Goal: Find specific page/section: Find specific page/section

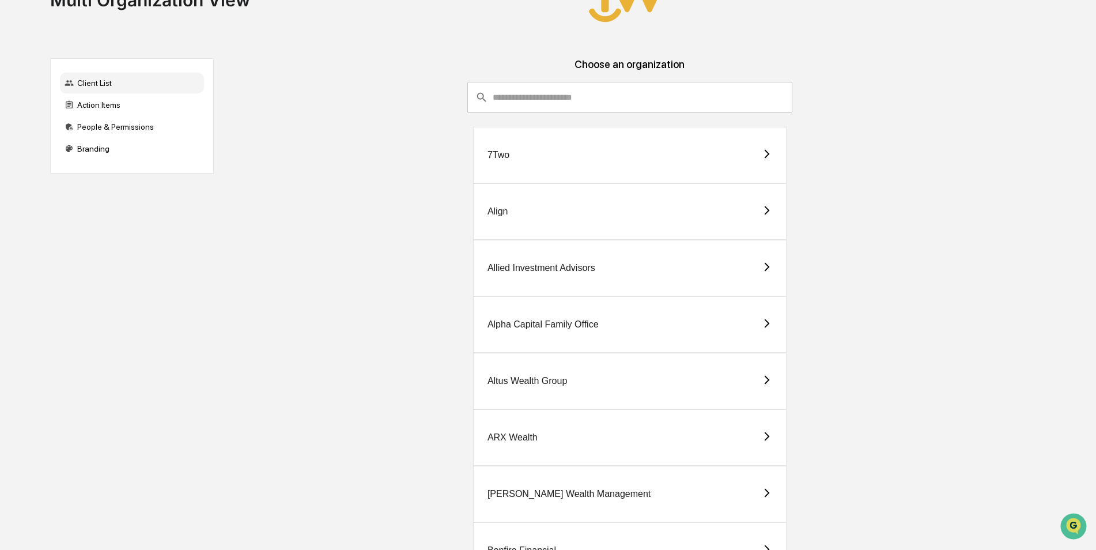
scroll to position [173, 0]
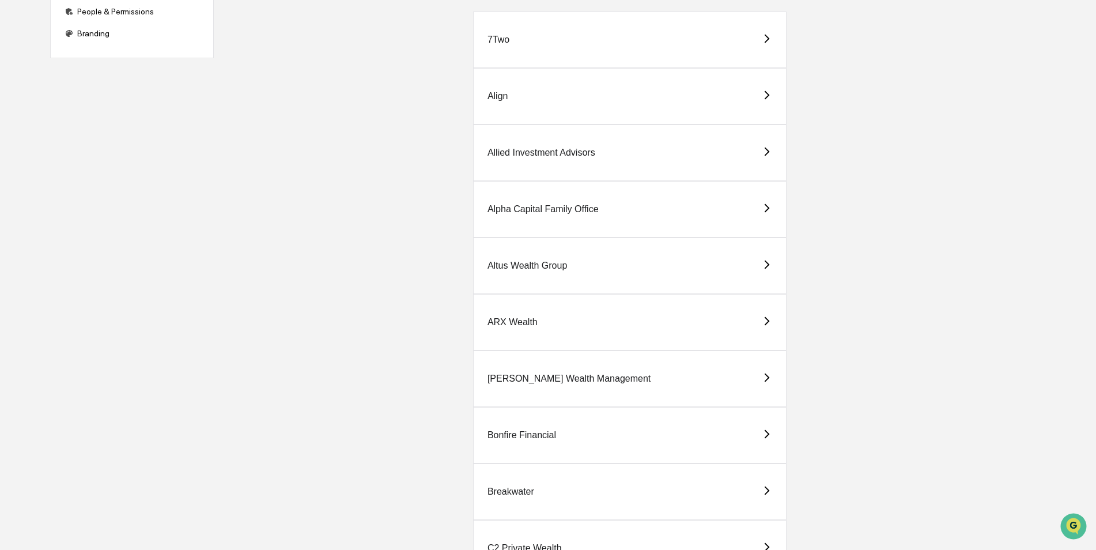
click at [516, 488] on div "Breakwater" at bounding box center [511, 491] width 47 height 10
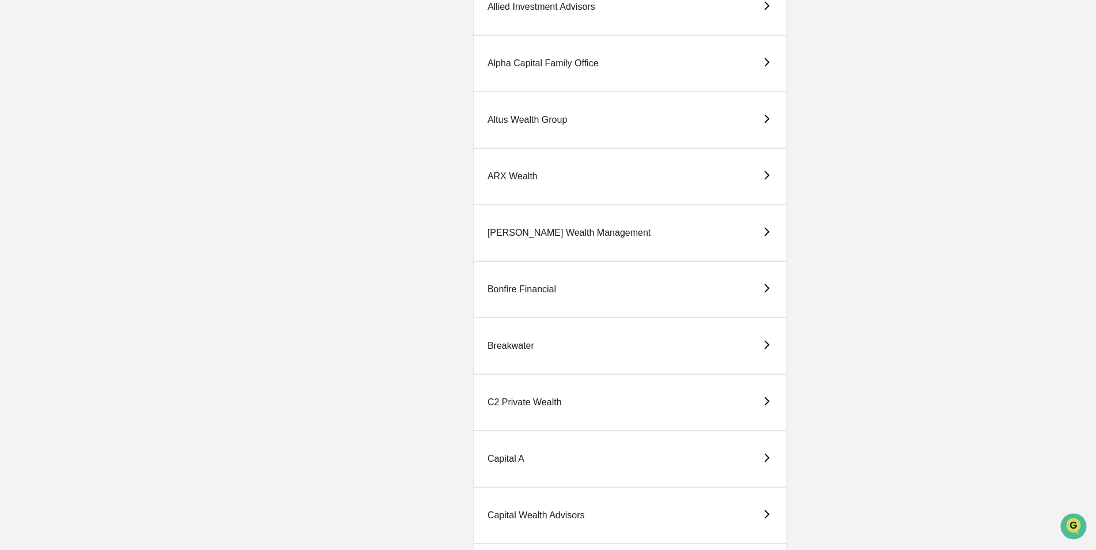
scroll to position [403, 0]
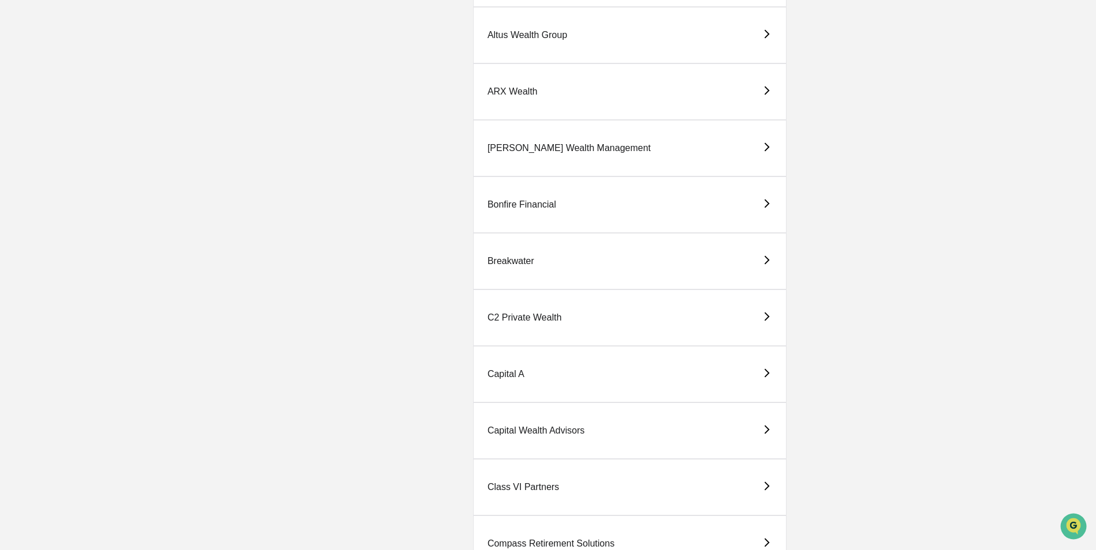
click at [519, 354] on div "Capital A" at bounding box center [506, 374] width 37 height 10
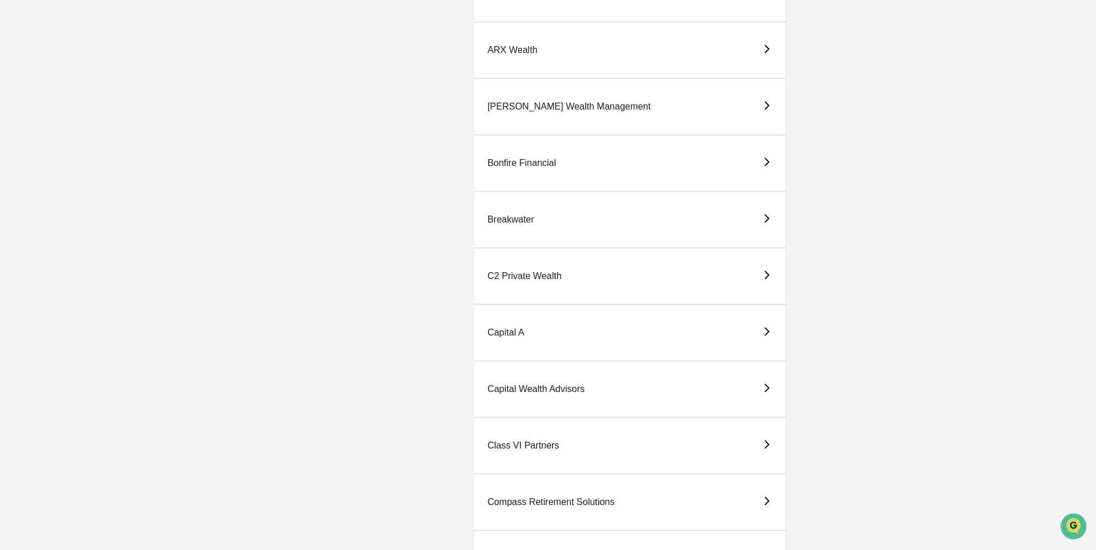
scroll to position [346, 0]
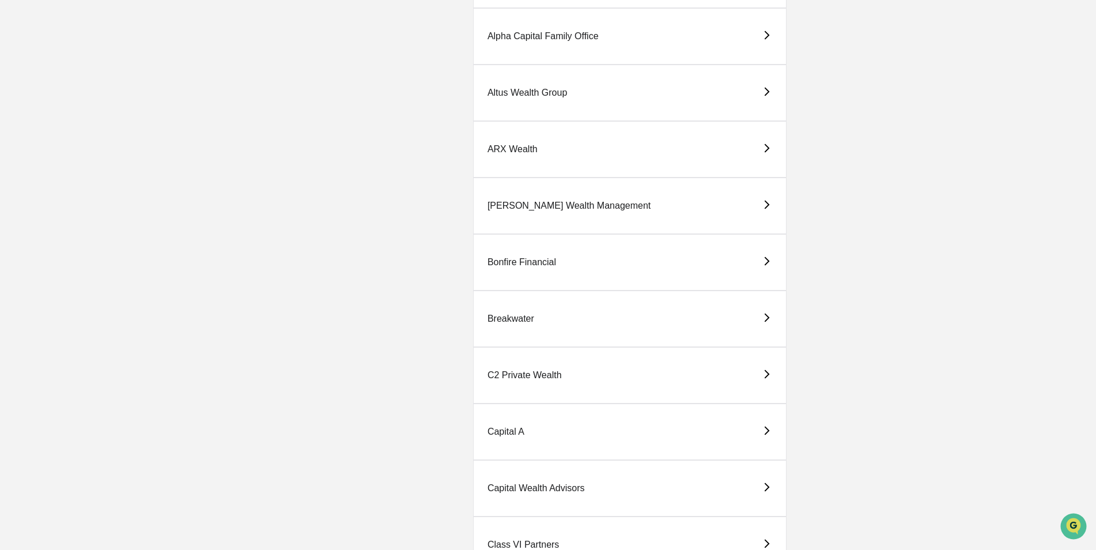
click at [514, 319] on div "Breakwater" at bounding box center [511, 319] width 47 height 10
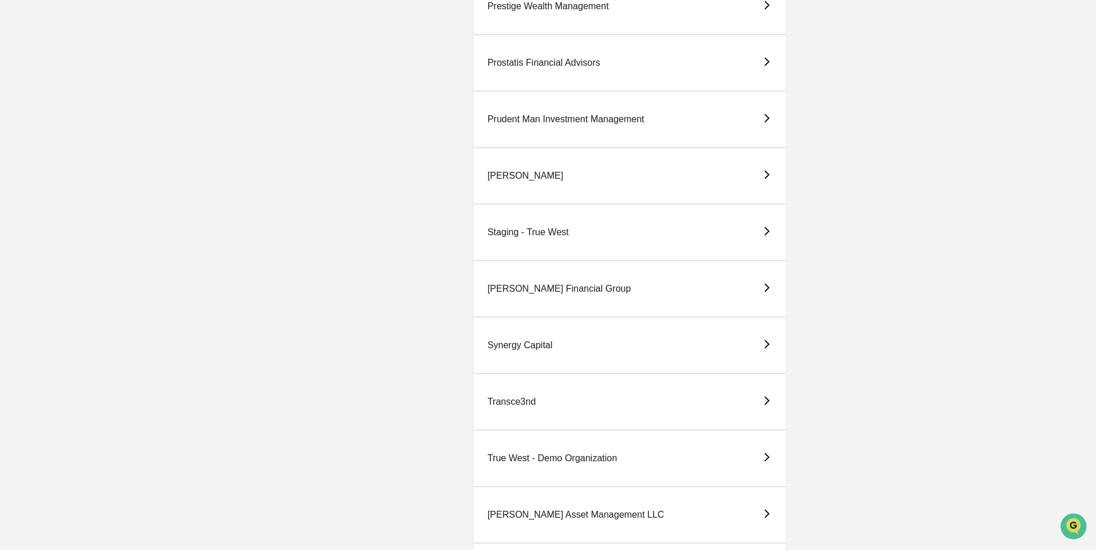
scroll to position [2306, 0]
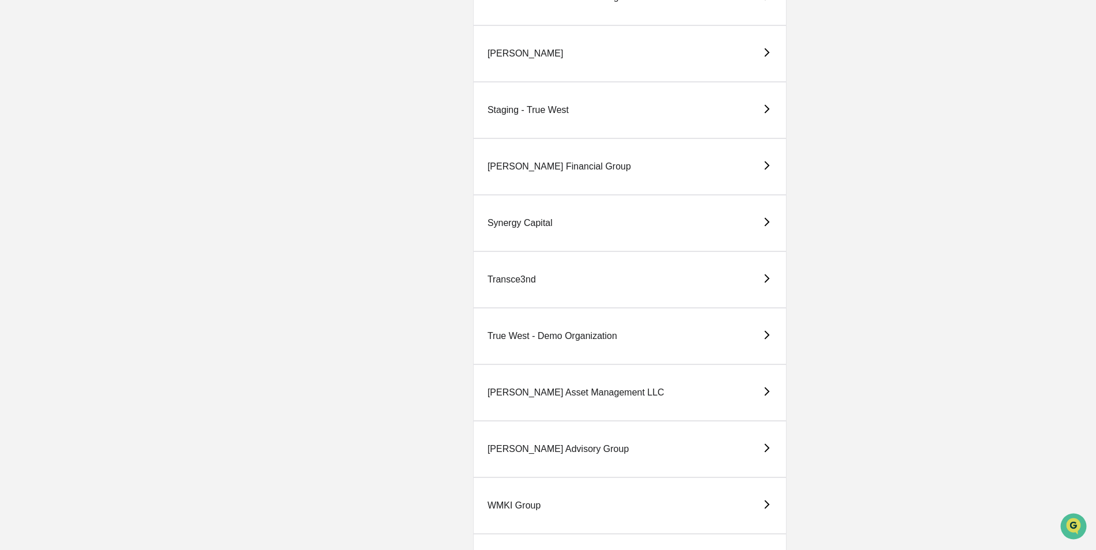
click at [516, 507] on div "WMKI Group" at bounding box center [514, 505] width 53 height 10
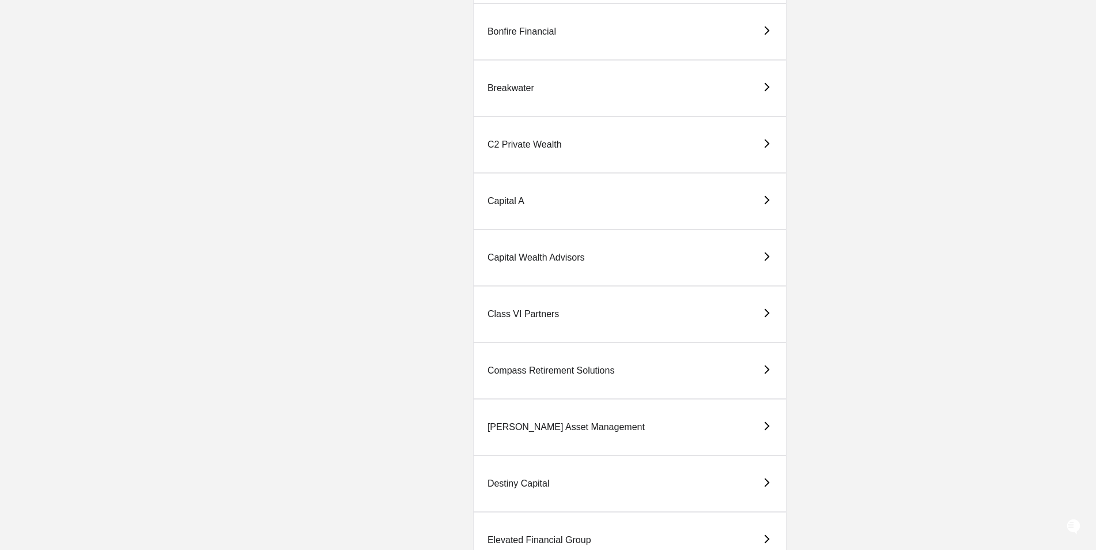
scroll to position [922, 0]
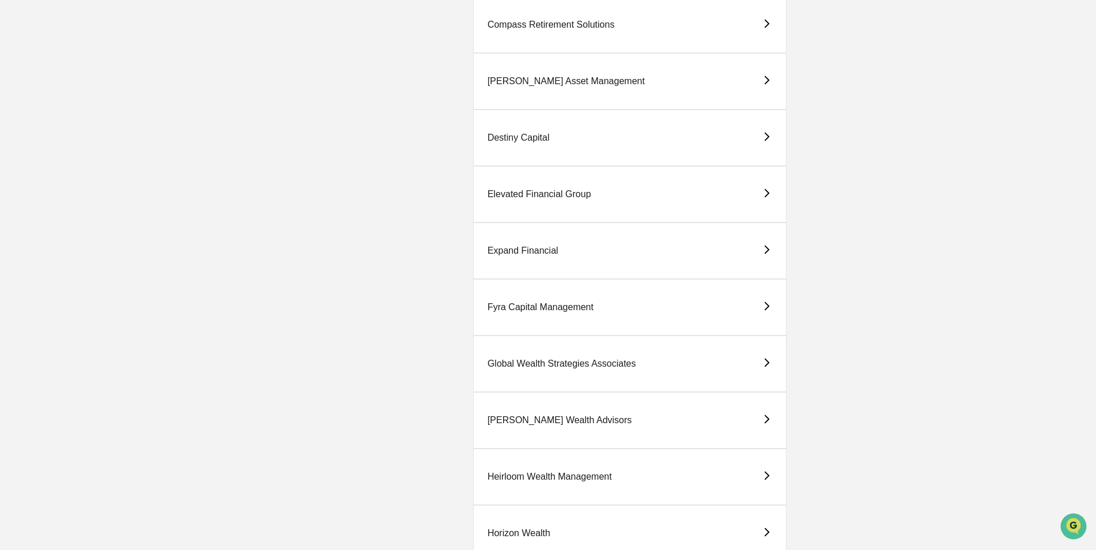
click at [525, 417] on div "[PERSON_NAME] Wealth Advisors" at bounding box center [560, 420] width 144 height 10
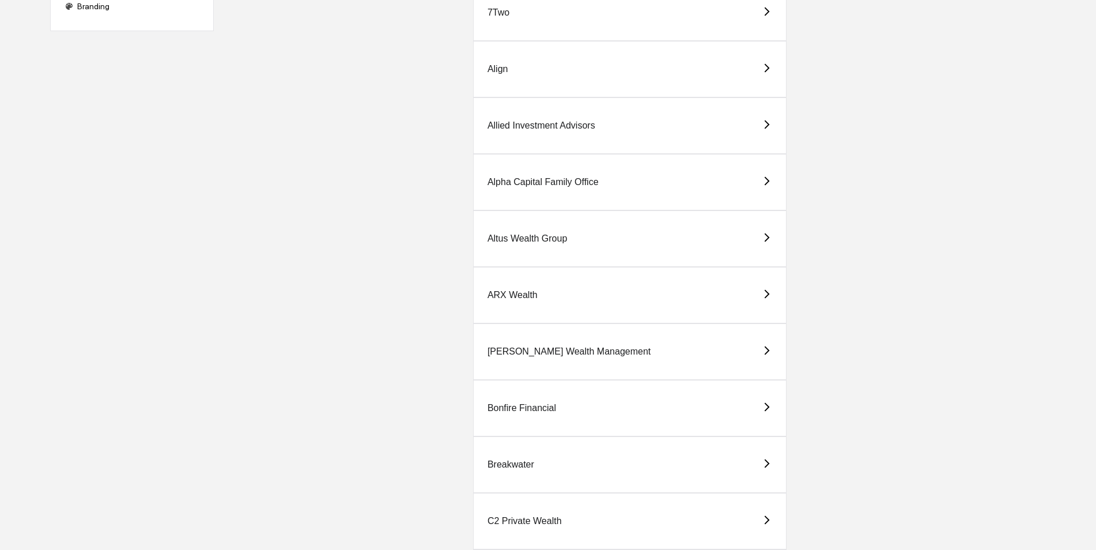
scroll to position [288, 0]
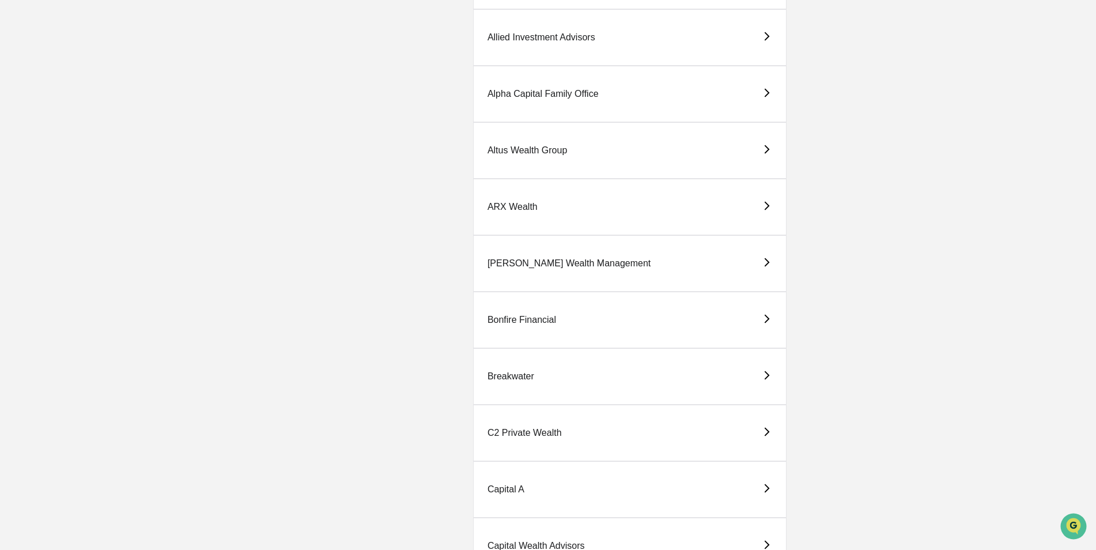
click at [539, 269] on div "[PERSON_NAME] Wealth Management" at bounding box center [569, 263] width 163 height 10
